Goal: Task Accomplishment & Management: Complete application form

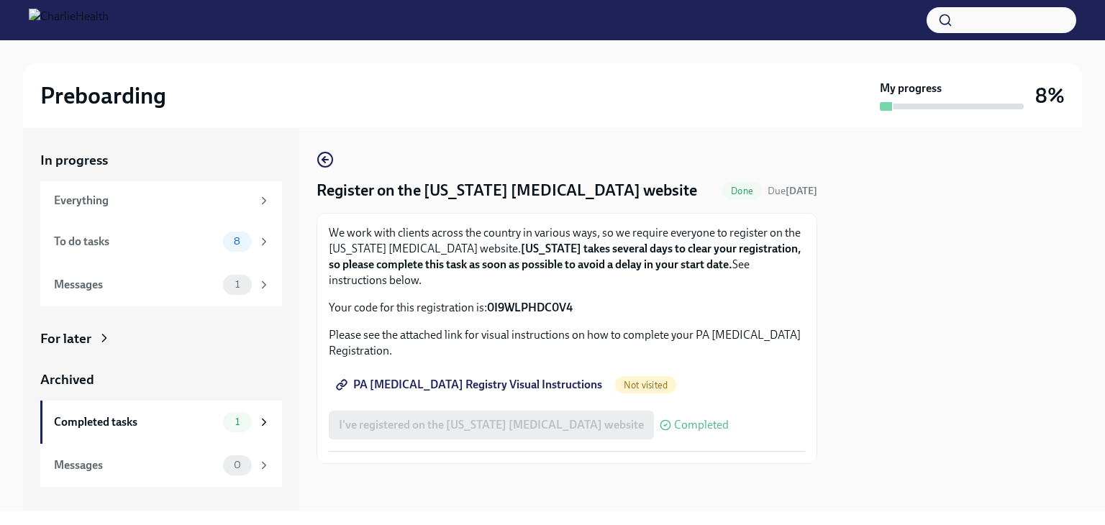
click at [615, 386] on span "Not visited" at bounding box center [645, 385] width 61 height 11
click at [451, 379] on span "PA [MEDICAL_DATA] Registry Visual Instructions" at bounding box center [470, 385] width 263 height 14
click at [179, 243] on div "To do tasks" at bounding box center [135, 242] width 163 height 16
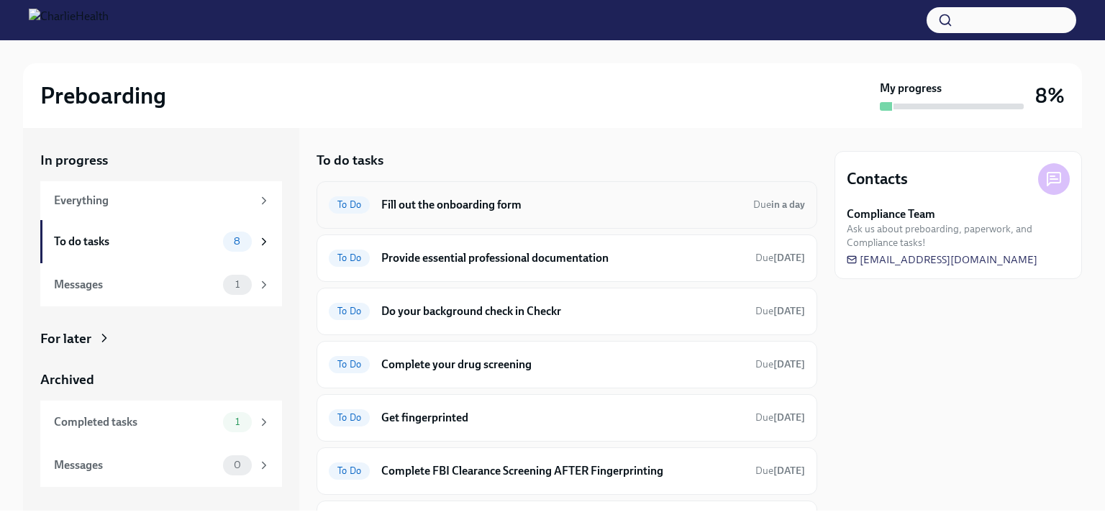
click at [497, 209] on h6 "Fill out the onboarding form" at bounding box center [561, 205] width 361 height 16
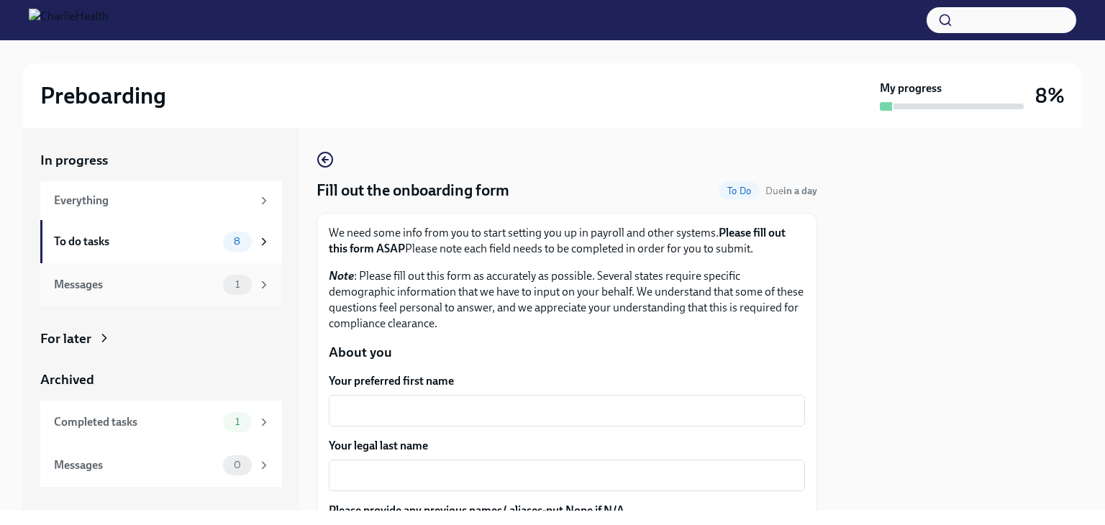
click at [209, 283] on div "Messages" at bounding box center [135, 285] width 163 height 16
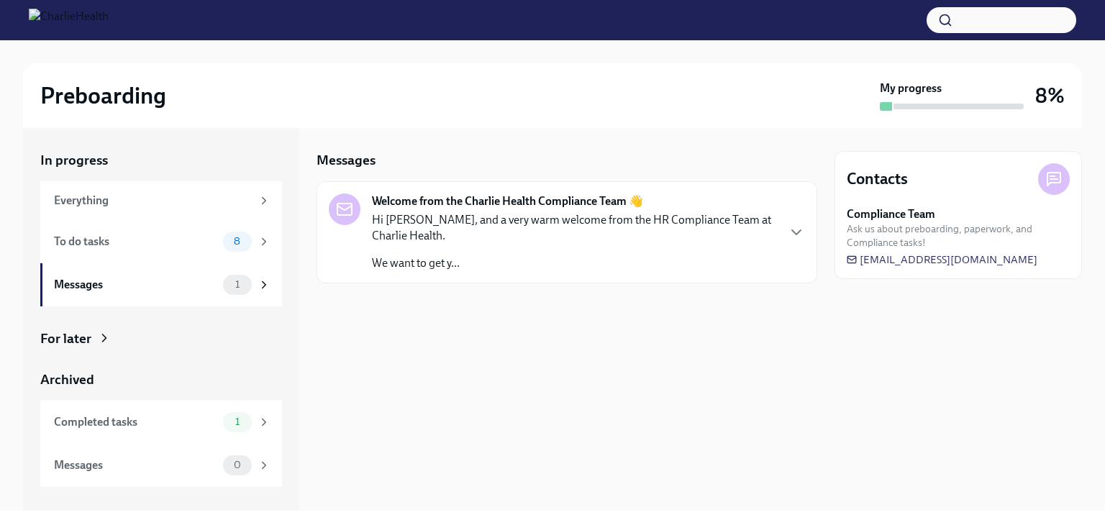
click at [475, 246] on div "Hi Shanece, and a very warm welcome from the HR Compliance Team at Charlie Heal…" at bounding box center [574, 241] width 404 height 59
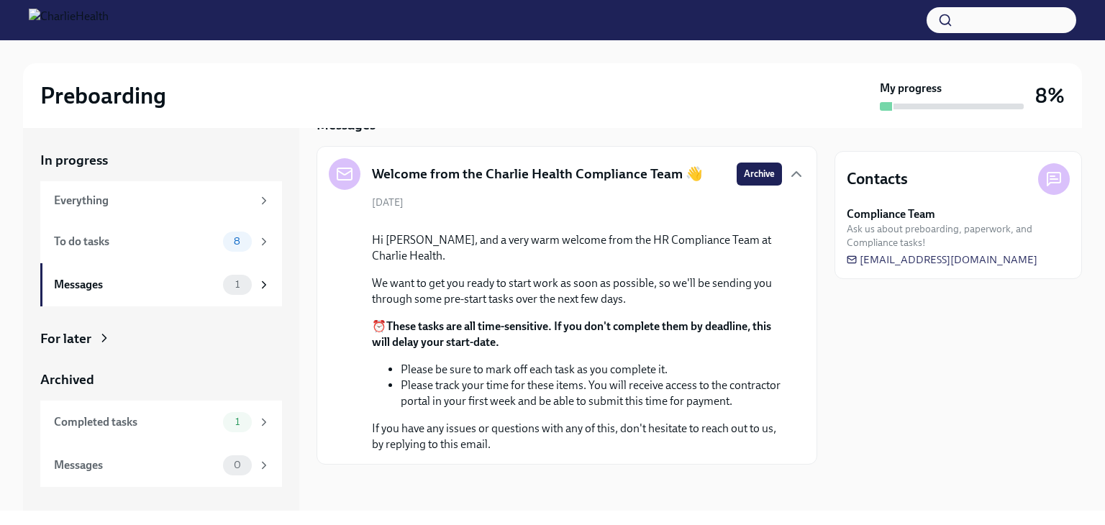
scroll to position [165, 0]
click at [209, 237] on div "To do tasks" at bounding box center [135, 242] width 163 height 16
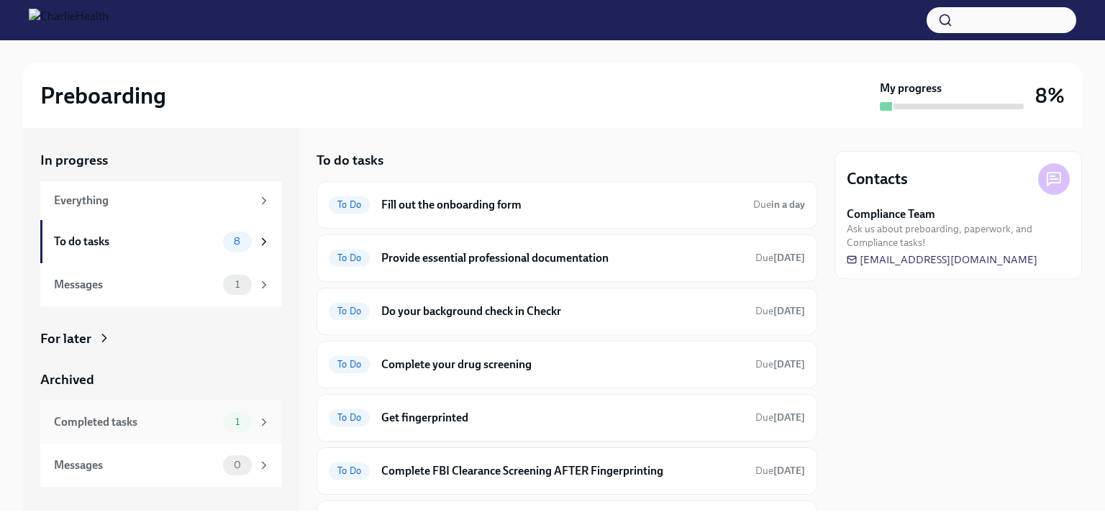
click at [184, 424] on div "Completed tasks" at bounding box center [135, 423] width 163 height 16
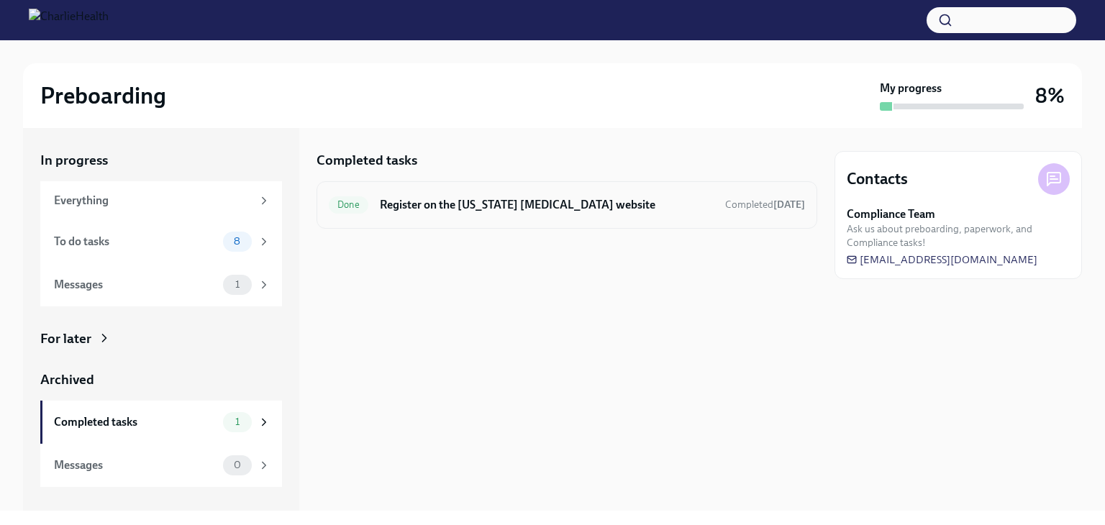
click at [520, 212] on div "Done Register on the Pennsylvania Child Abuse website Completed today" at bounding box center [567, 205] width 476 height 23
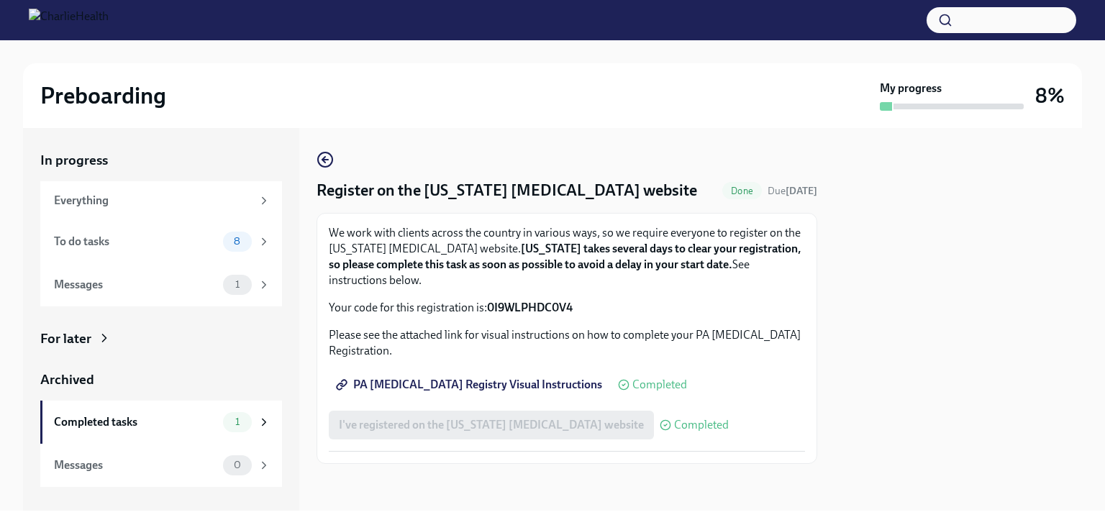
click at [507, 377] on link "PA Child Abuse Registry Visual Instructions" at bounding box center [471, 385] width 284 height 29
click at [535, 381] on span "PA Child Abuse Registry Visual Instructions" at bounding box center [470, 385] width 263 height 14
click at [195, 232] on div "To do tasks 8" at bounding box center [162, 242] width 217 height 20
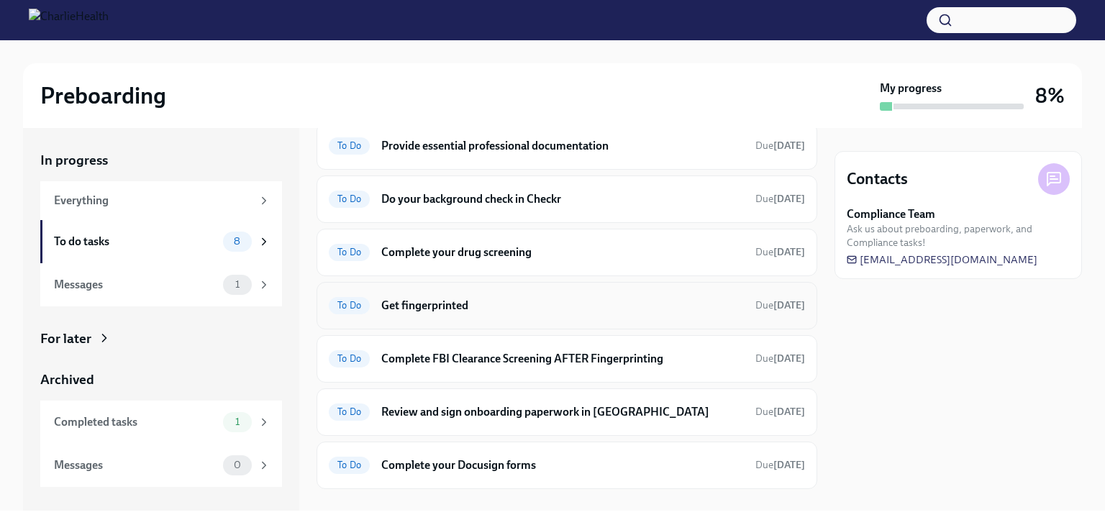
scroll to position [134, 0]
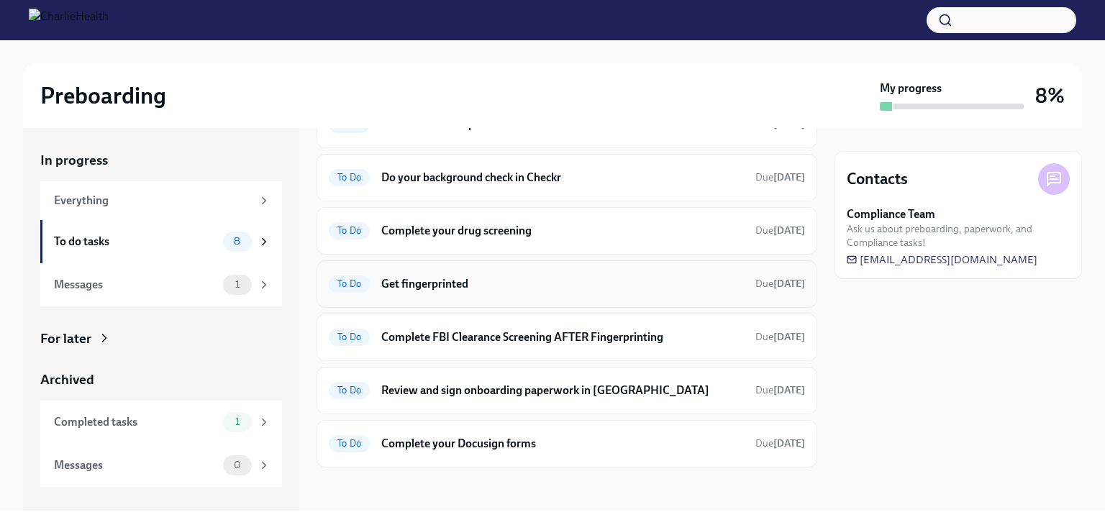
click at [579, 279] on h6 "Get fingerprinted" at bounding box center [562, 284] width 363 height 16
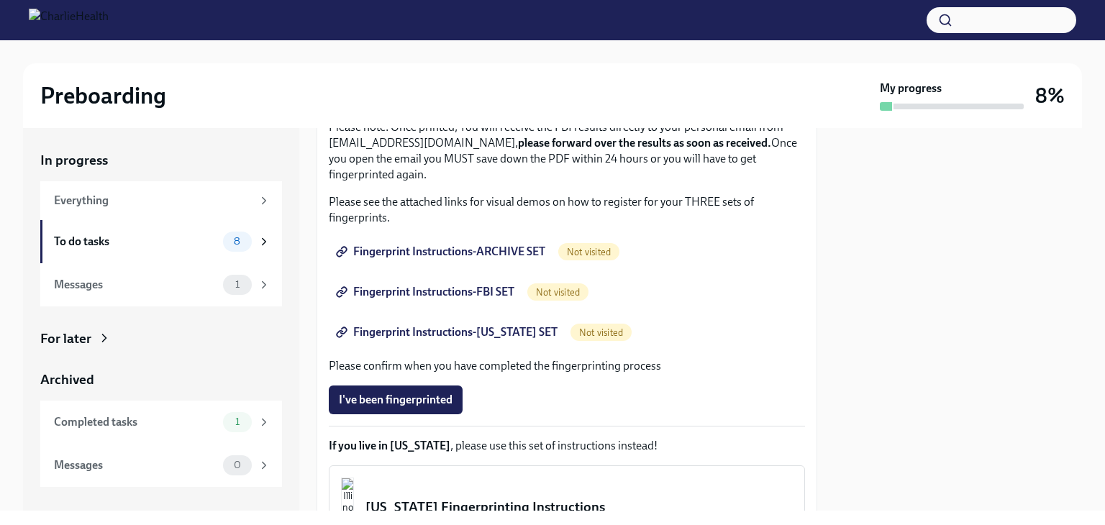
scroll to position [216, 0]
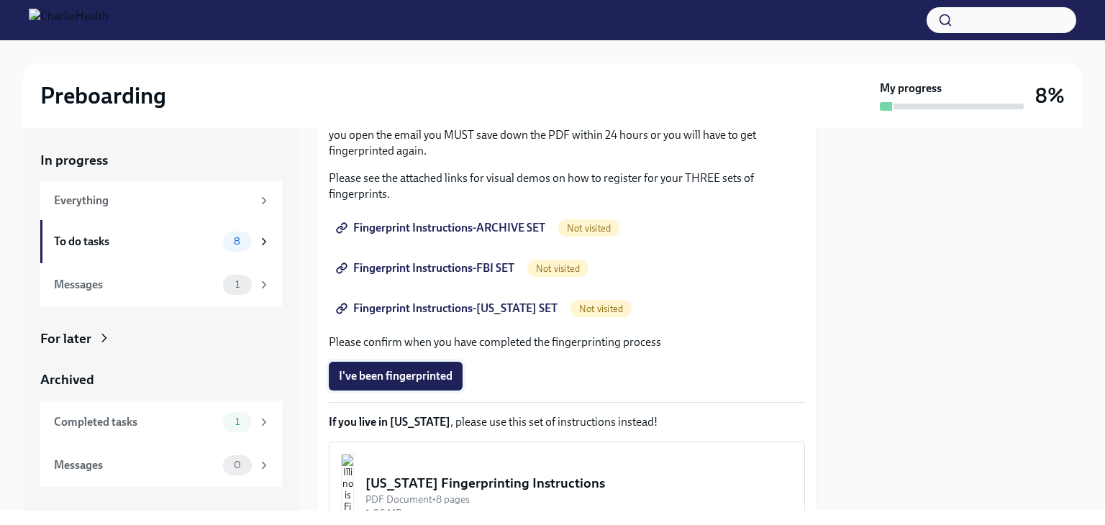
click at [445, 379] on span "I've been fingerprinted" at bounding box center [396, 376] width 114 height 14
click at [416, 374] on div "I've been fingerprinted Completed" at bounding box center [433, 376] width 209 height 29
click at [499, 378] on span "Completed" at bounding box center [510, 377] width 55 height 12
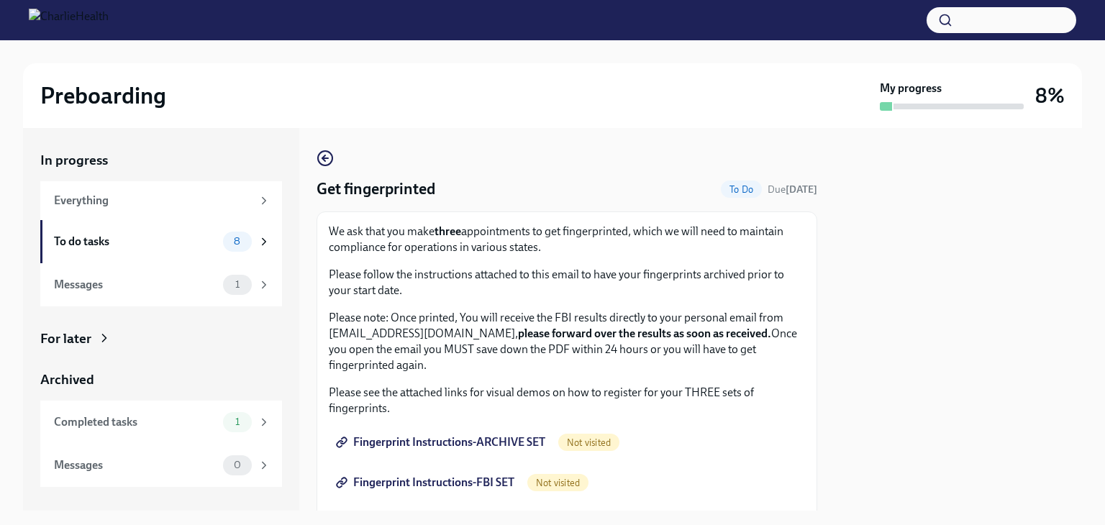
scroll to position [0, 0]
click at [466, 444] on span "Fingerprint Instructions-ARCHIVE SET" at bounding box center [442, 444] width 207 height 14
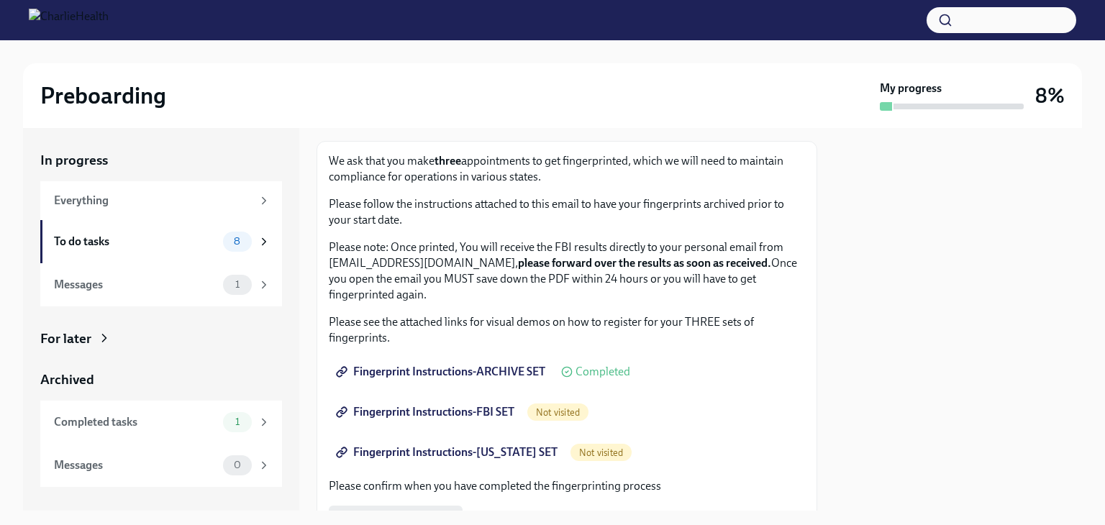
click at [591, 374] on span "Completed" at bounding box center [603, 372] width 55 height 12
click at [570, 371] on icon at bounding box center [567, 372] width 12 height 12
click at [491, 411] on span "Fingerprint Instructions-FBI SET" at bounding box center [427, 412] width 176 height 14
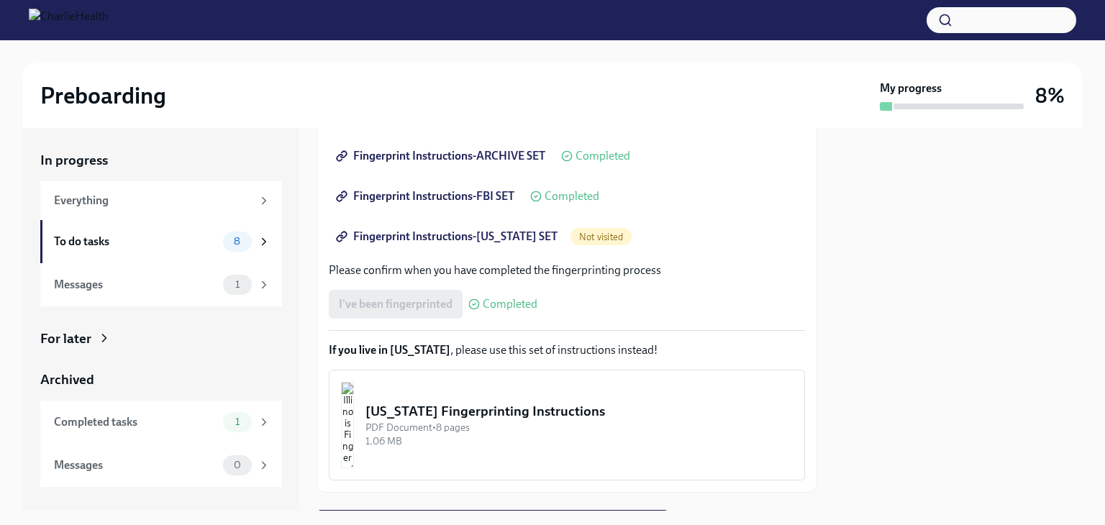
scroll to position [361, 0]
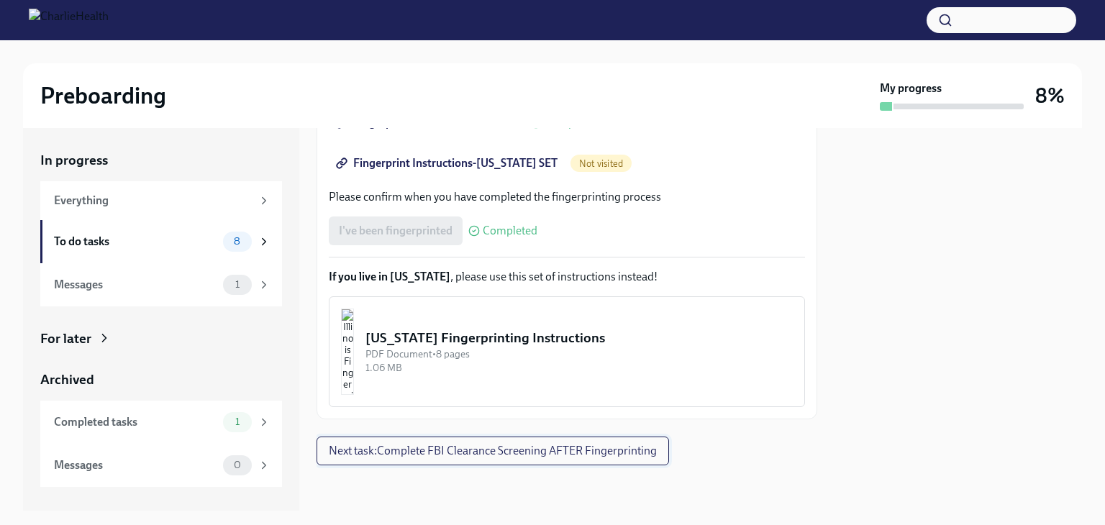
click at [545, 450] on span "Next task : Complete FBI Clearance Screening AFTER Fingerprinting" at bounding box center [493, 451] width 328 height 14
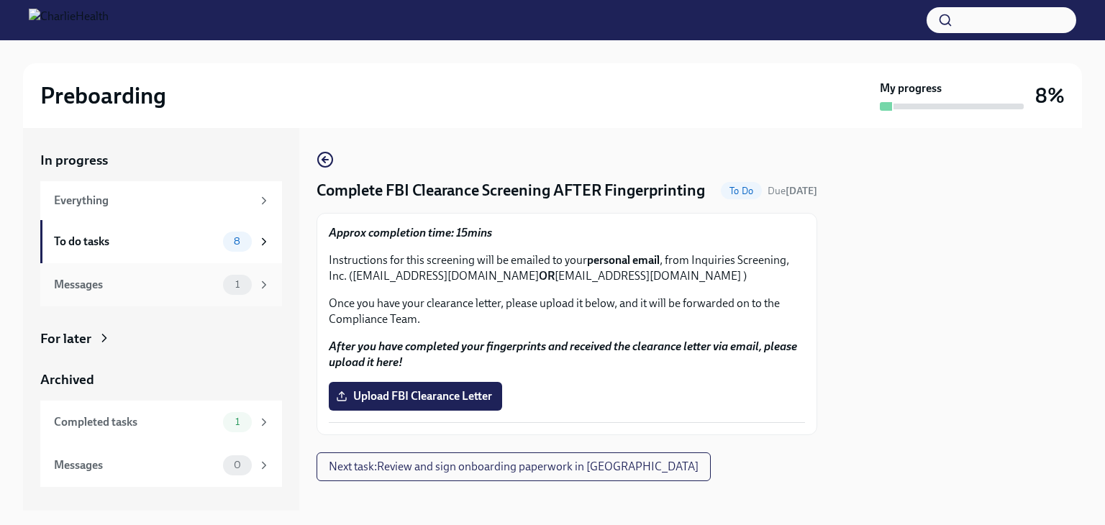
click at [210, 283] on div "Messages" at bounding box center [135, 285] width 163 height 16
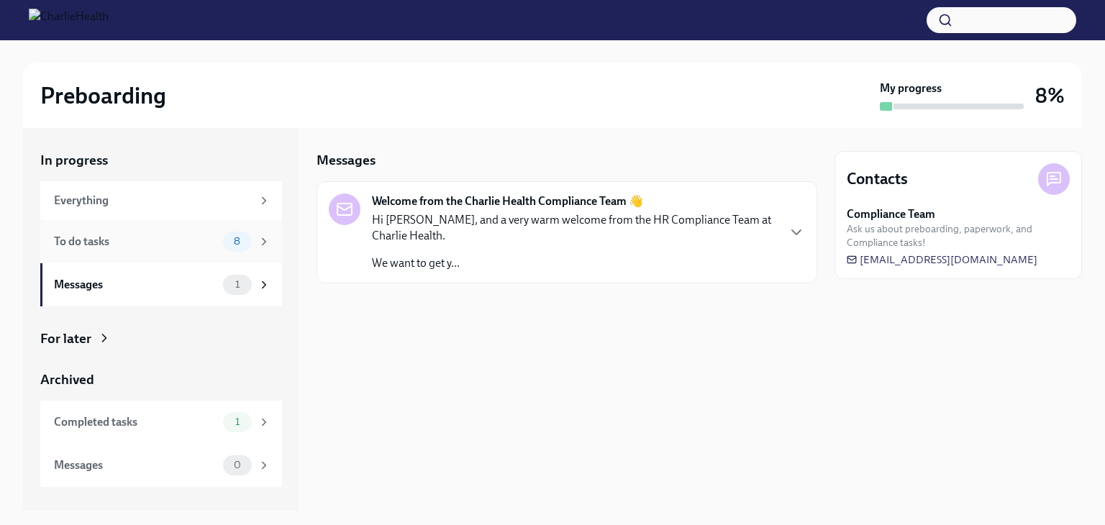
click at [227, 239] on span "8" at bounding box center [237, 241] width 24 height 11
